Goal: Task Accomplishment & Management: Use online tool/utility

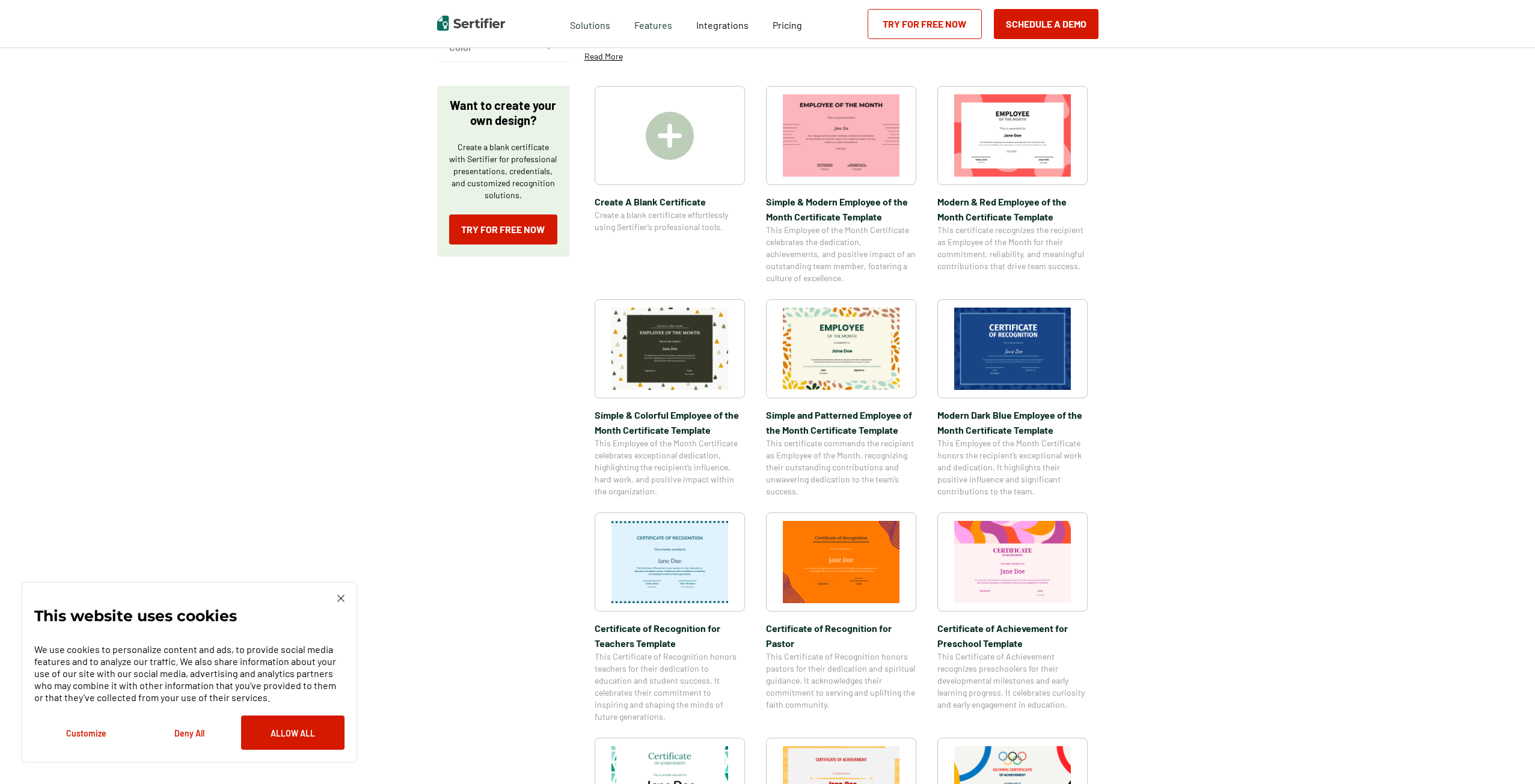
scroll to position [241, 0]
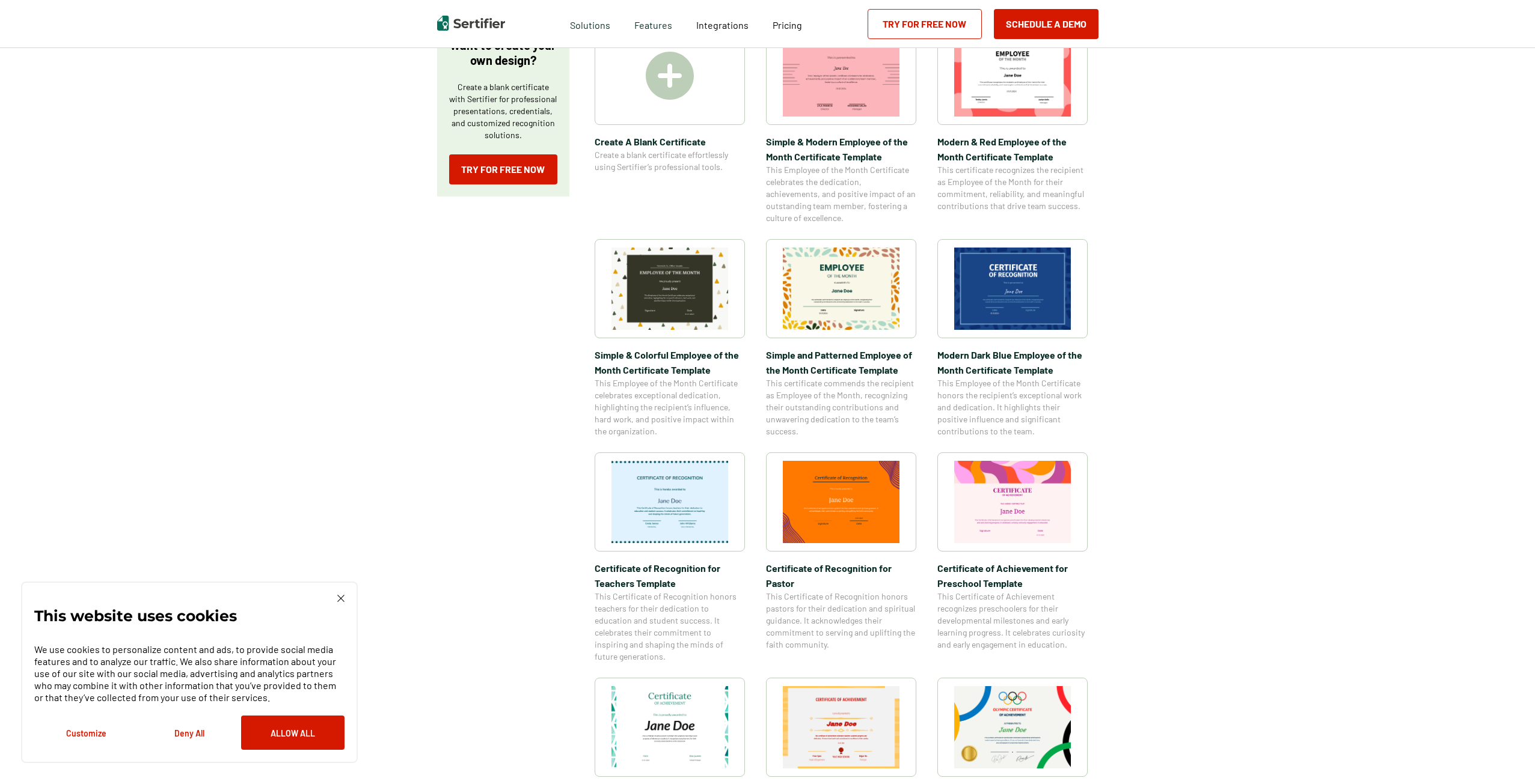
click at [852, 515] on img at bounding box center [840, 502] width 116 height 82
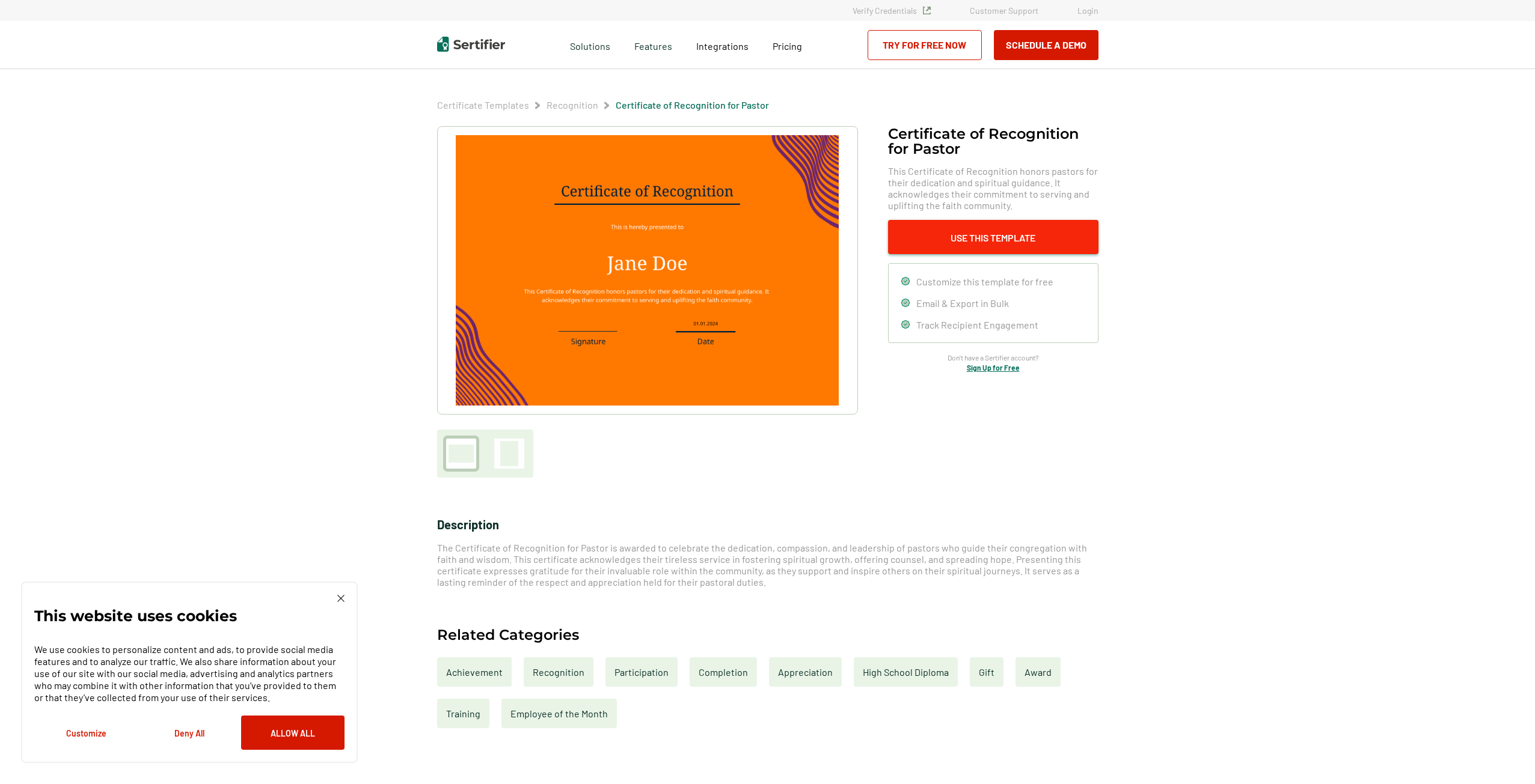
click at [986, 232] on button "Use This Template" at bounding box center [993, 237] width 210 height 34
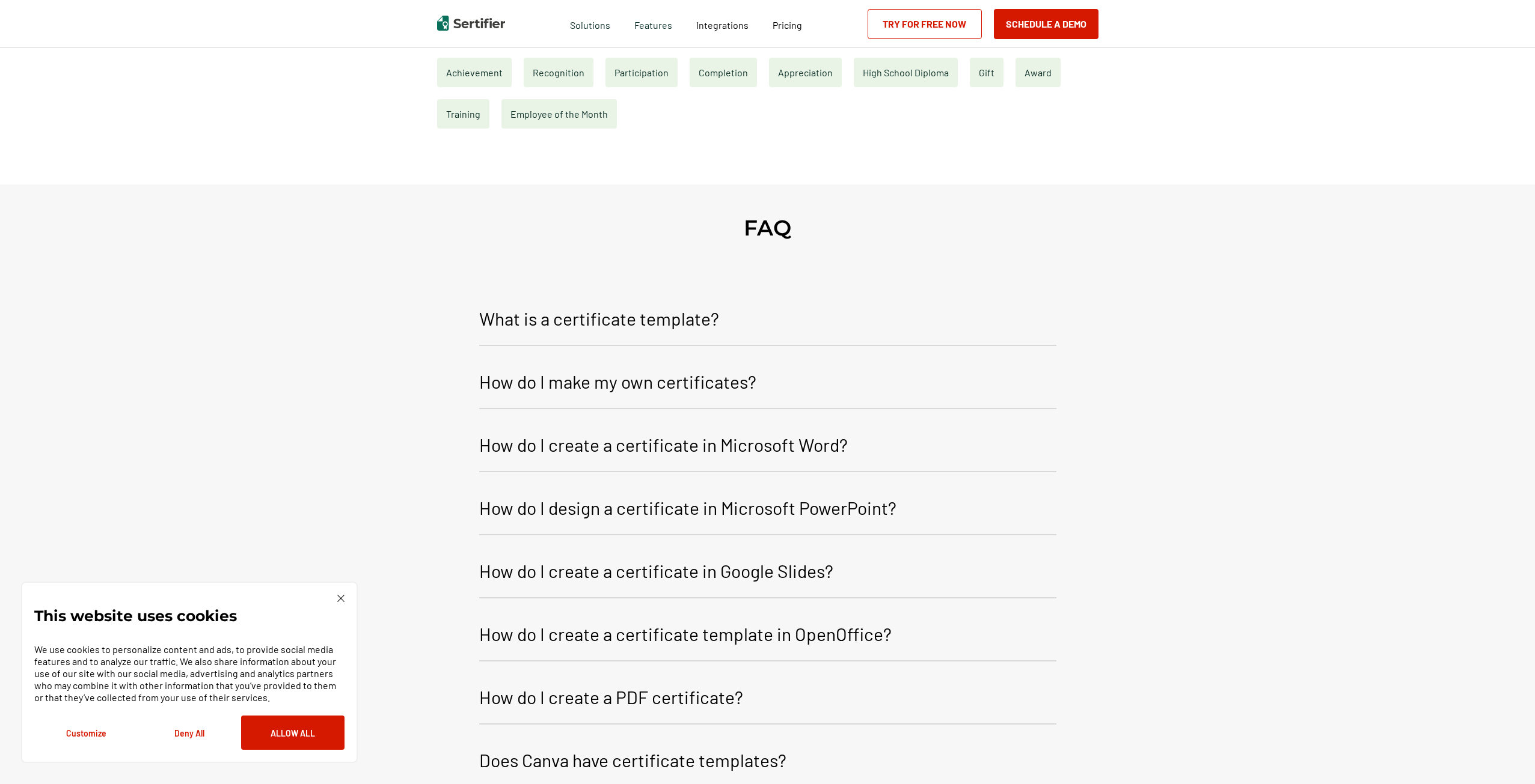
scroll to position [601, 0]
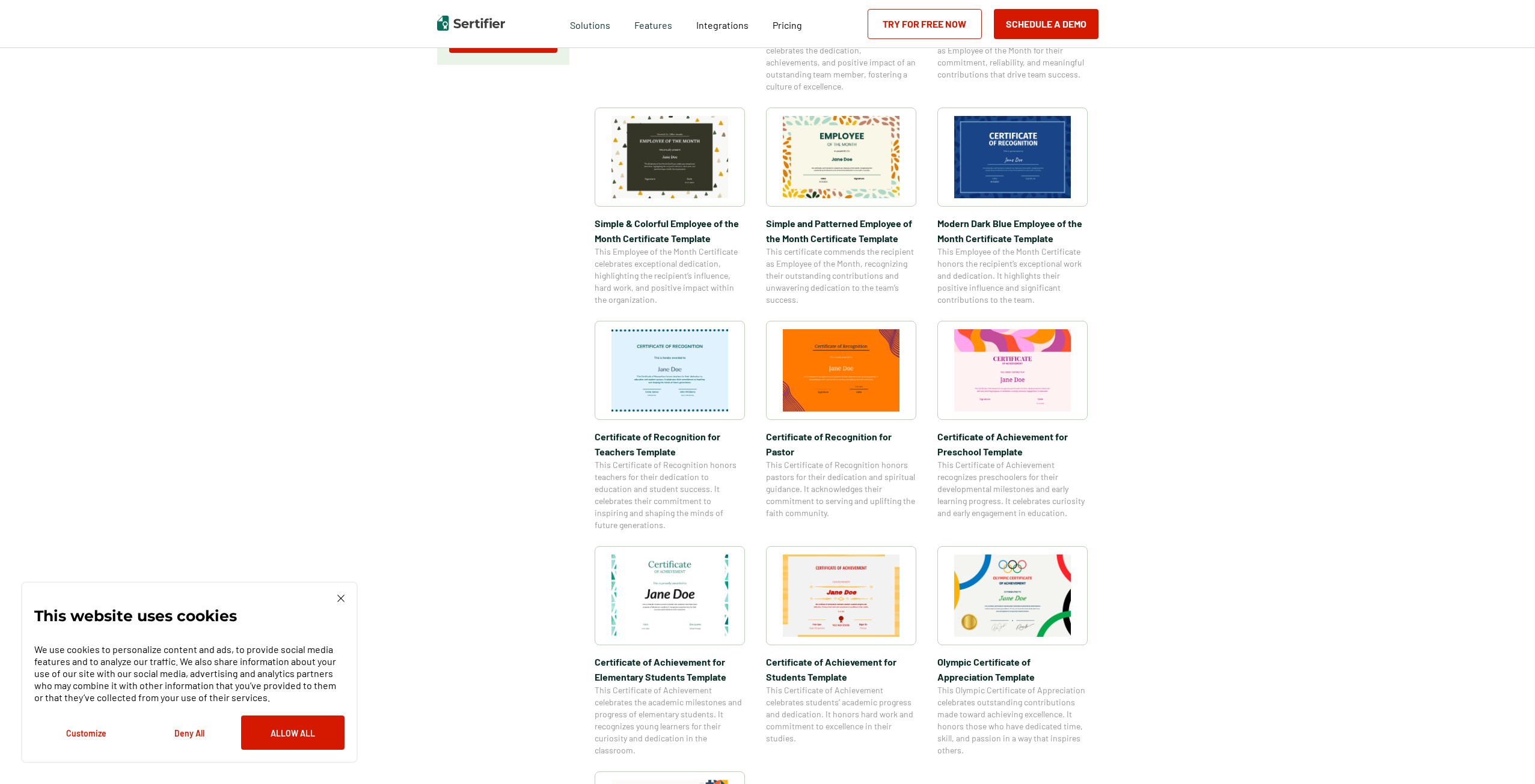
scroll to position [421, 0]
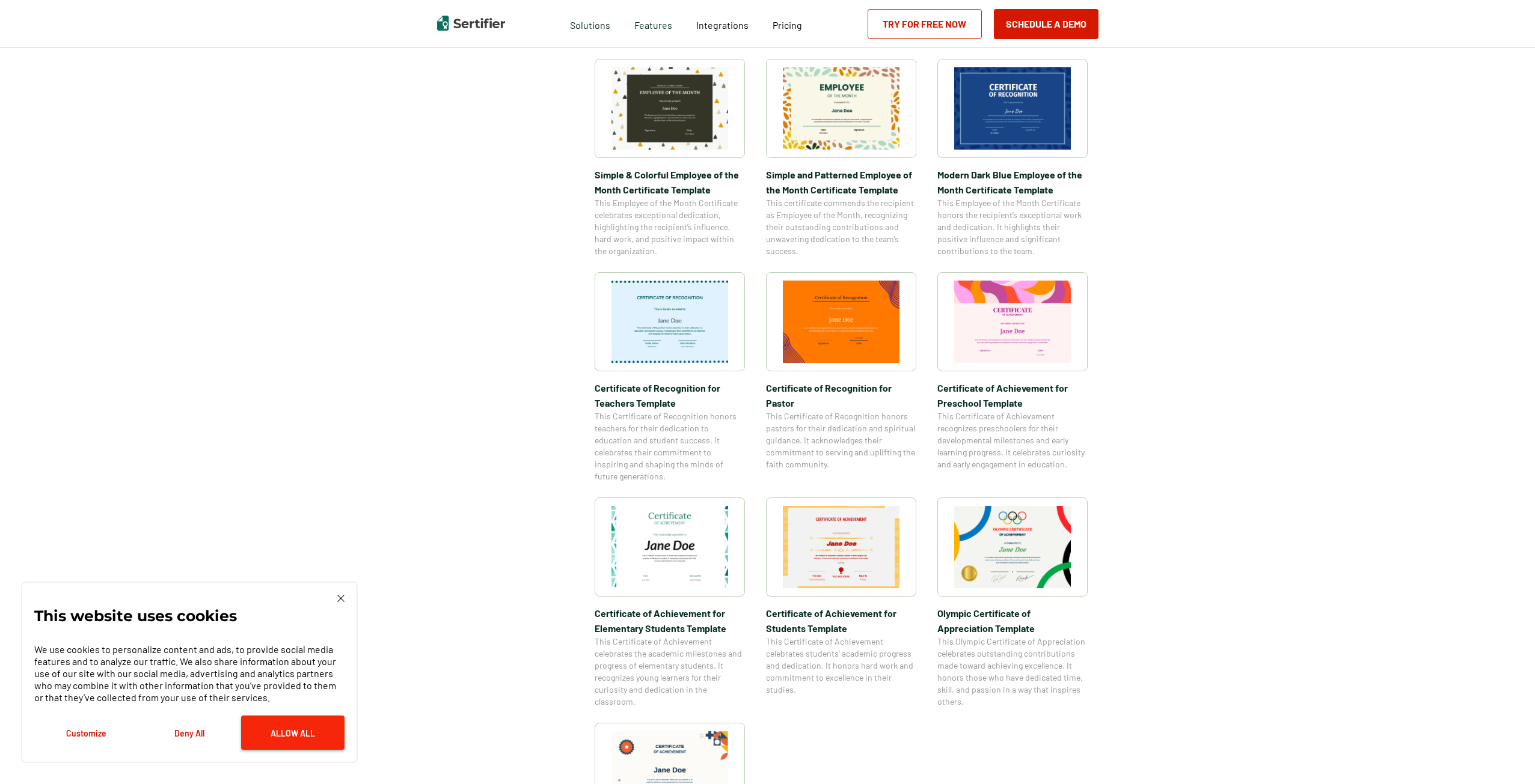
click at [312, 734] on button "Allow All" at bounding box center [293, 733] width 104 height 34
